Goal: Information Seeking & Learning: Learn about a topic

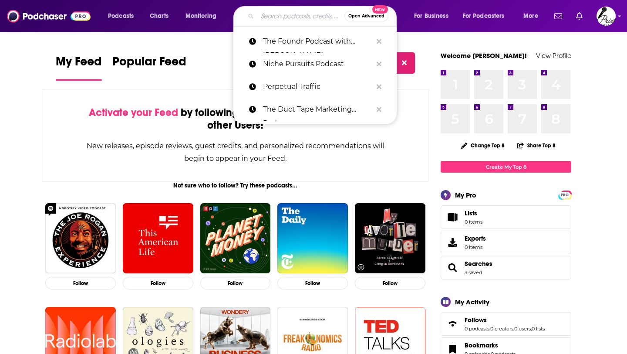
click at [273, 14] on input "Search podcasts, credits, & more..." at bounding box center [300, 16] width 87 height 14
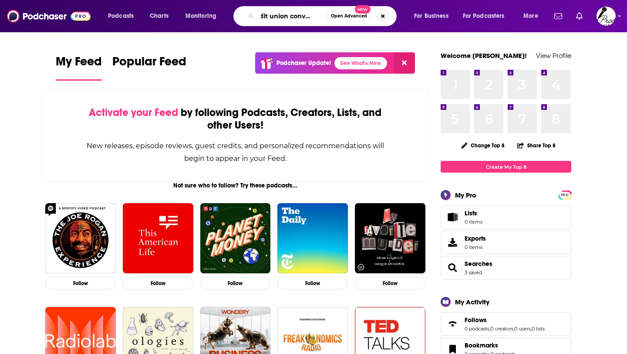
scroll to position [0, 20]
type input "credit union conversation"
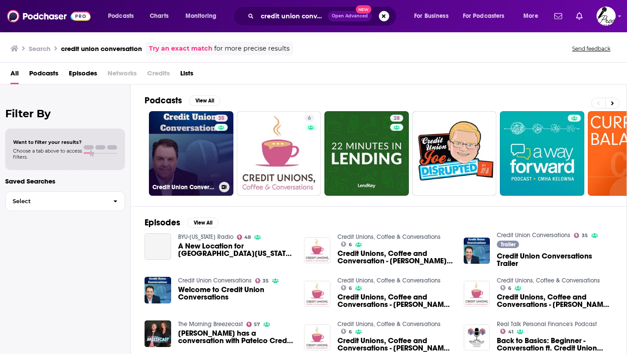
click at [210, 176] on link "35 Credit Union Conversations" at bounding box center [191, 153] width 85 height 85
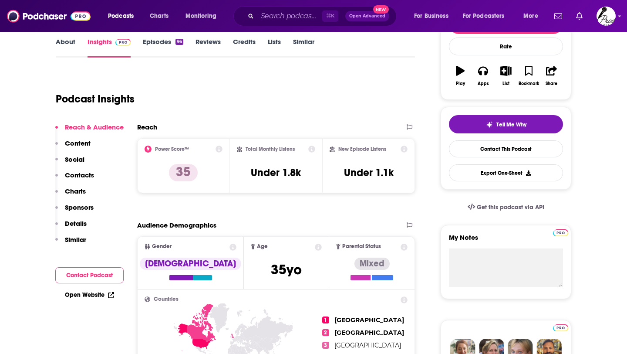
scroll to position [54, 0]
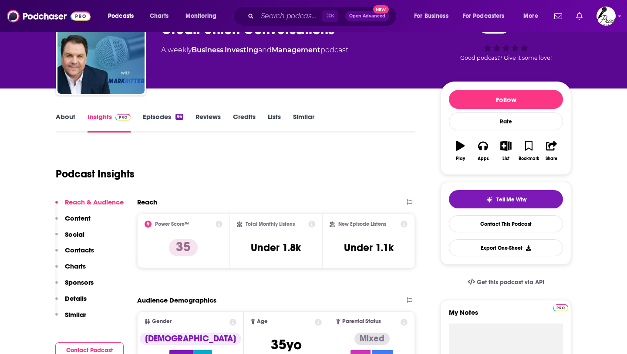
click at [76, 216] on p "Content" at bounding box center [78, 218] width 26 height 8
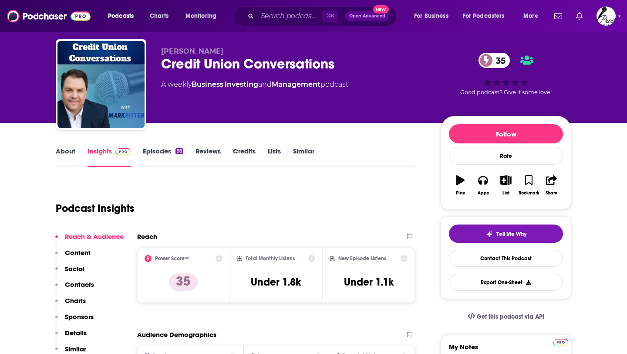
scroll to position [0, 0]
